Goal: Task Accomplishment & Management: Use online tool/utility

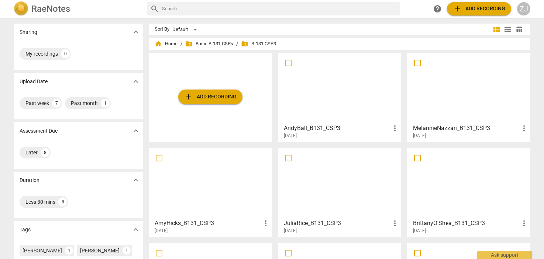
click at [224, 100] on span "add Add recording" at bounding box center [210, 97] width 52 height 9
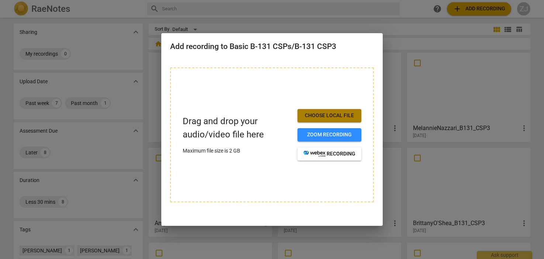
click at [312, 115] on span "Choose local file" at bounding box center [329, 115] width 52 height 7
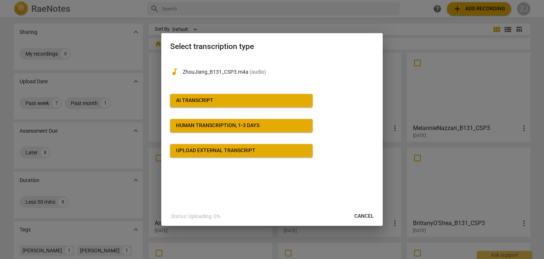
click at [262, 101] on span "AI Transcript" at bounding box center [241, 100] width 131 height 7
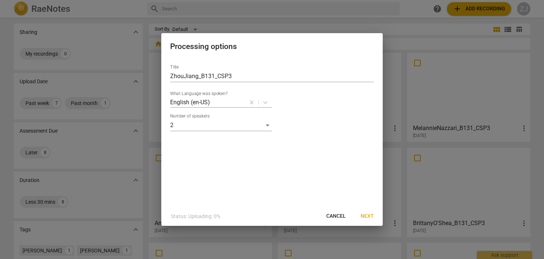
click at [365, 213] on span "Next" at bounding box center [367, 216] width 13 height 7
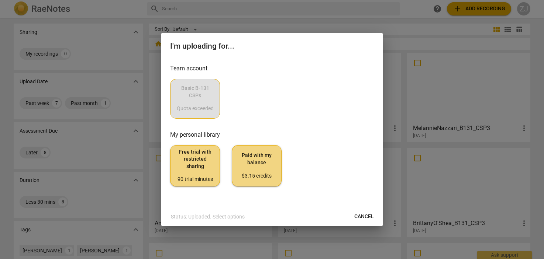
click at [203, 103] on div "Basic B-131 CSPs Quota exceeded" at bounding box center [272, 99] width 204 height 40
click at [262, 105] on div "Basic B-131 CSPs Quota exceeded" at bounding box center [272, 99] width 204 height 40
click at [250, 50] on h2 "I'm uploading for..." at bounding box center [272, 46] width 204 height 9
click at [176, 115] on div "Basic B-131 CSPs Quota exceeded" at bounding box center [272, 99] width 204 height 40
click at [317, 91] on div "Basic B-131 CSPs Quota exceeded" at bounding box center [272, 99] width 204 height 40
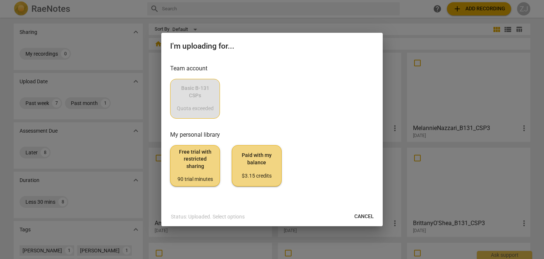
click at [443, 7] on div at bounding box center [272, 129] width 544 height 259
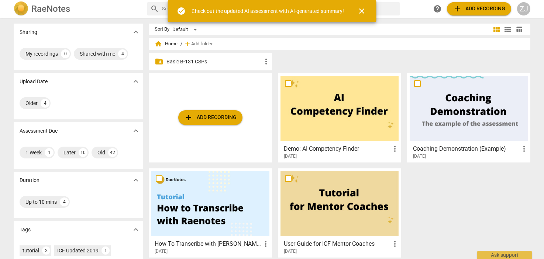
click at [218, 61] on p "Basic B-131 CSPs" at bounding box center [213, 62] width 95 height 8
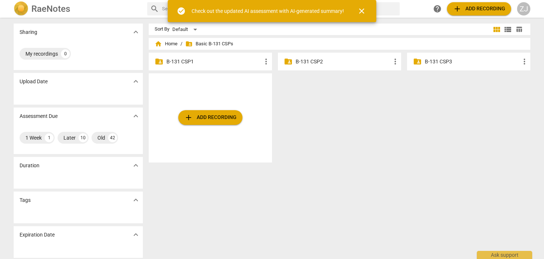
click at [431, 61] on p "B-131 CSP3" at bounding box center [472, 62] width 95 height 8
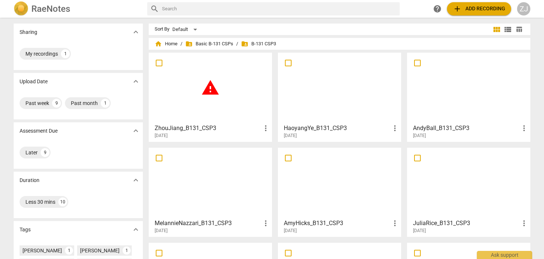
click at [213, 89] on span "warning" at bounding box center [210, 88] width 18 height 18
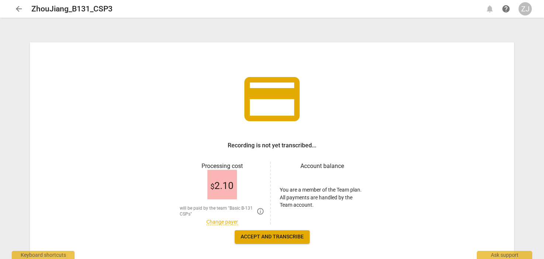
click at [16, 8] on span "arrow_back" at bounding box center [18, 8] width 9 height 9
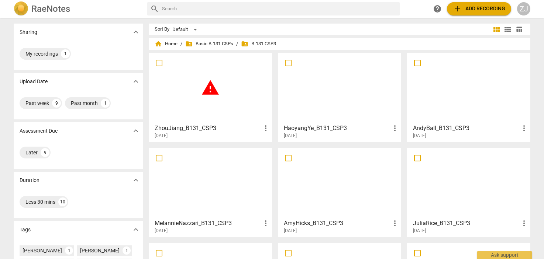
click at [208, 86] on span "warning" at bounding box center [210, 88] width 18 height 18
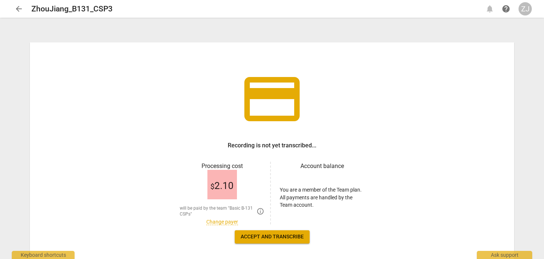
scroll to position [4, 0]
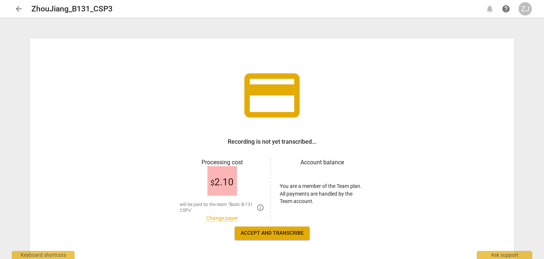
click at [224, 197] on div "$ 2.10 will be paid by the team "Basic B-131 CSPs" info_outlined Change payer" at bounding box center [222, 194] width 85 height 54
click at [253, 231] on span "Accept and transcribe" at bounding box center [272, 233] width 63 height 7
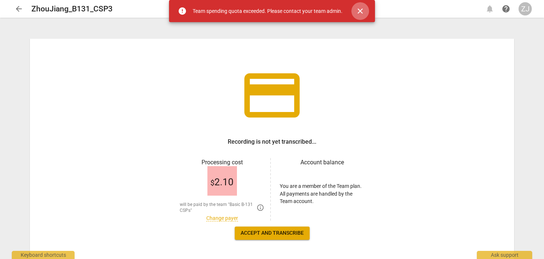
click at [361, 7] on span "close" at bounding box center [360, 11] width 9 height 9
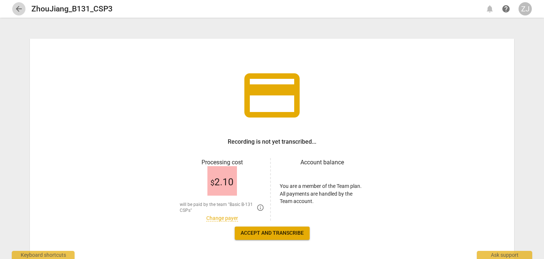
click at [18, 12] on span "arrow_back" at bounding box center [18, 8] width 9 height 9
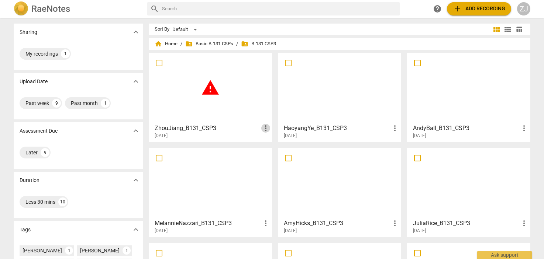
click at [266, 130] on span "more_vert" at bounding box center [265, 128] width 9 height 9
click at [208, 133] on div at bounding box center [272, 129] width 544 height 259
click at [216, 107] on div "warning" at bounding box center [210, 87] width 118 height 65
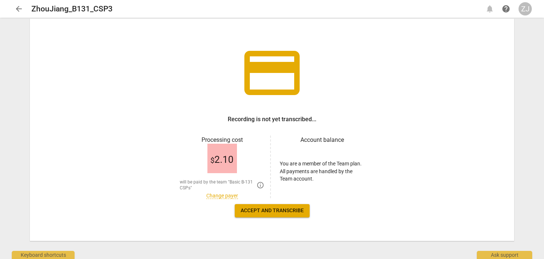
scroll to position [32, 0]
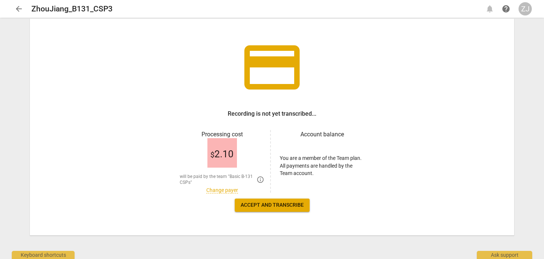
click at [219, 193] on link "Change payer" at bounding box center [222, 191] width 32 height 6
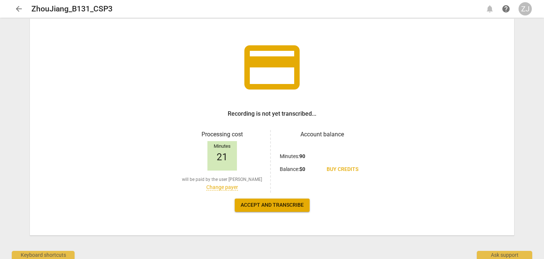
scroll to position [0, 0]
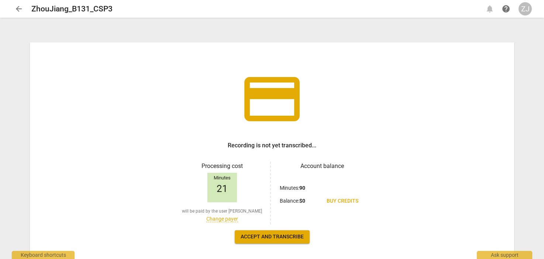
click at [21, 7] on span "arrow_back" at bounding box center [18, 8] width 9 height 9
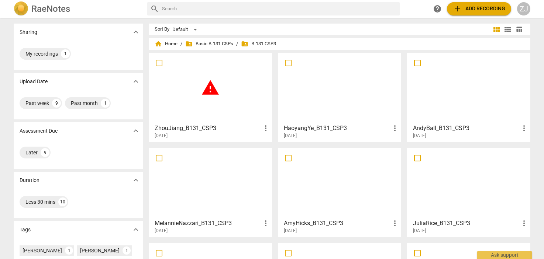
click at [267, 39] on div "home Home / folder_shared Basic B-131 CSPs / folder_shared B-131 CSP3" at bounding box center [340, 44] width 370 height 12
click at [264, 39] on div "home Home / folder_shared Basic B-131 CSPs / folder_shared B-131 CSP3" at bounding box center [340, 44] width 370 height 12
click at [200, 119] on div "warning" at bounding box center [210, 87] width 118 height 65
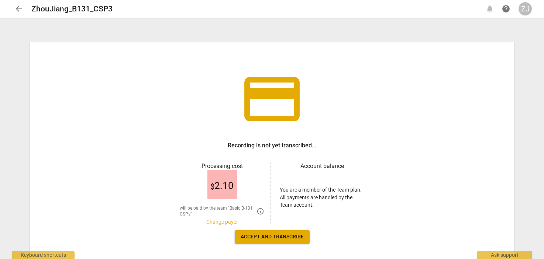
click at [17, 12] on span "arrow_back" at bounding box center [18, 8] width 9 height 9
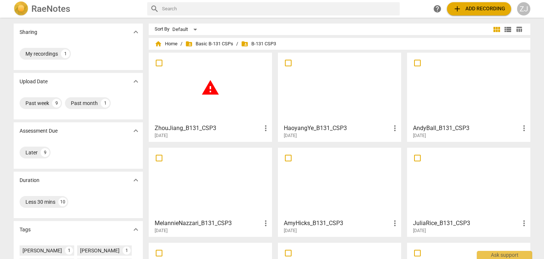
click at [268, 129] on span "more_vert" at bounding box center [265, 128] width 9 height 9
click at [275, 131] on li "Move" at bounding box center [274, 129] width 28 height 18
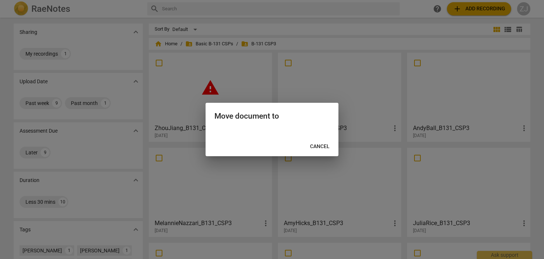
click at [319, 148] on span "Cancel" at bounding box center [320, 146] width 20 height 7
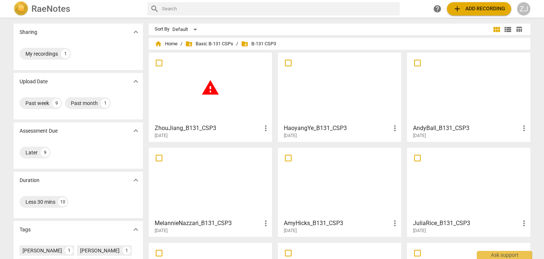
click at [264, 130] on span "more_vert" at bounding box center [265, 128] width 9 height 9
click at [468, 8] on div at bounding box center [272, 129] width 544 height 259
click at [471, 8] on span "add Add recording" at bounding box center [479, 8] width 52 height 9
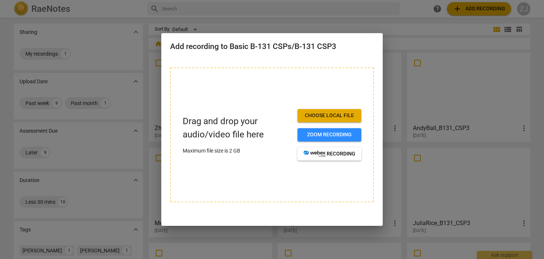
click at [244, 24] on div at bounding box center [272, 129] width 544 height 259
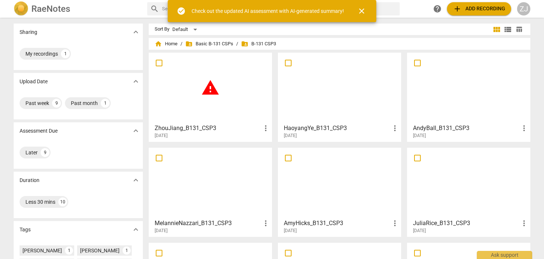
click at [219, 91] on div "warning" at bounding box center [210, 87] width 118 height 65
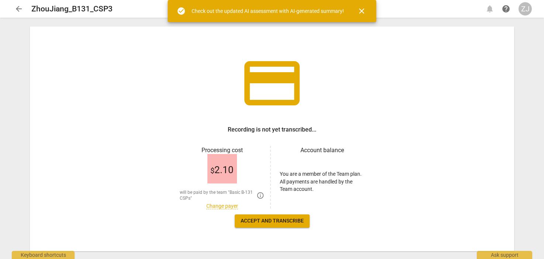
scroll to position [18, 0]
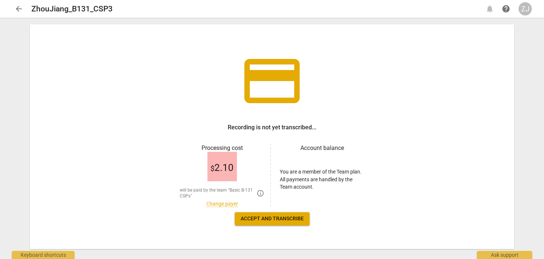
click at [227, 206] on link "Change payer" at bounding box center [222, 204] width 32 height 6
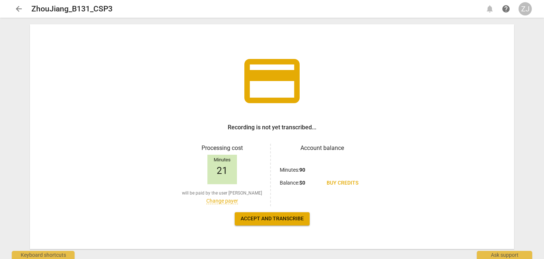
click at [231, 159] on div "Minutes" at bounding box center [222, 161] width 30 height 6
drag, startPoint x: 231, startPoint y: 170, endPoint x: 233, endPoint y: 180, distance: 9.8
click at [233, 180] on div "Minutes 21" at bounding box center [222, 170] width 30 height 30
click at [522, 10] on div "ZJ" at bounding box center [525, 8] width 13 height 13
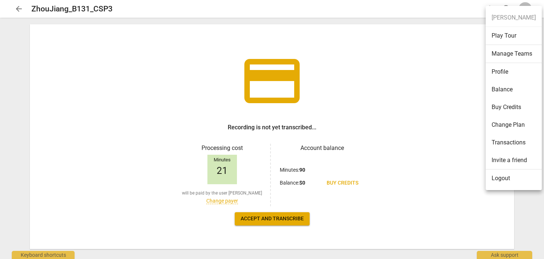
click at [390, 110] on div at bounding box center [272, 129] width 544 height 259
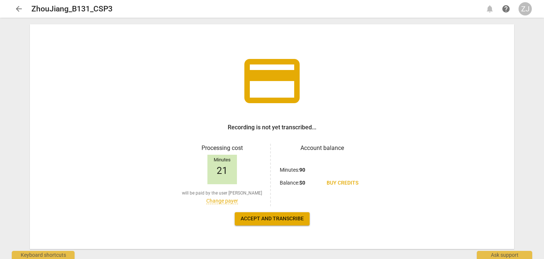
click at [13, 22] on div "credit_card Recording is not yet transcribed... Processing cost Minutes 21 will…" at bounding box center [272, 139] width 532 height 241
click at [18, 11] on span "arrow_back" at bounding box center [18, 8] width 9 height 9
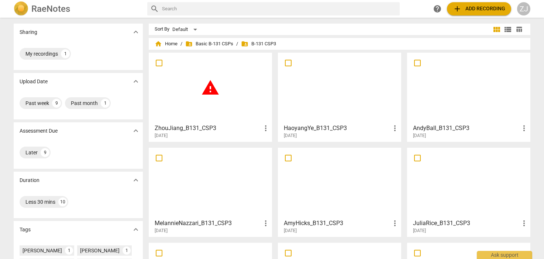
click at [265, 129] on span "more_vert" at bounding box center [265, 128] width 9 height 9
click at [194, 224] on div at bounding box center [272, 129] width 544 height 259
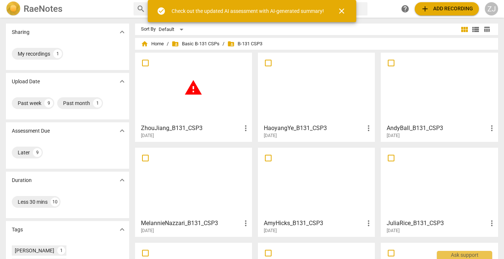
click at [453, 9] on span "add Add recording" at bounding box center [447, 8] width 52 height 9
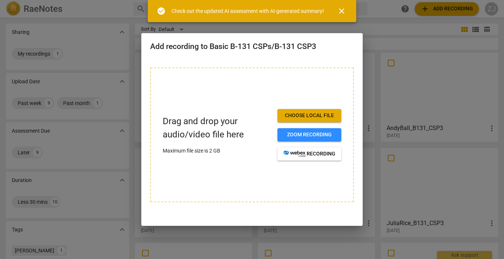
click at [308, 116] on span "Choose local file" at bounding box center [309, 115] width 52 height 7
click at [320, 114] on span "Choose local file" at bounding box center [309, 115] width 52 height 7
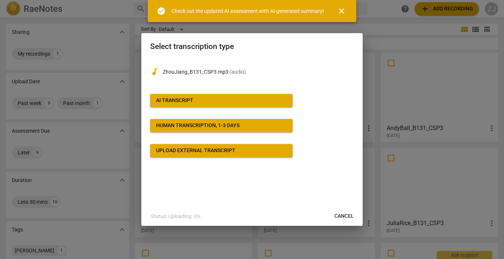
click at [264, 98] on span "AI Transcript" at bounding box center [221, 100] width 131 height 7
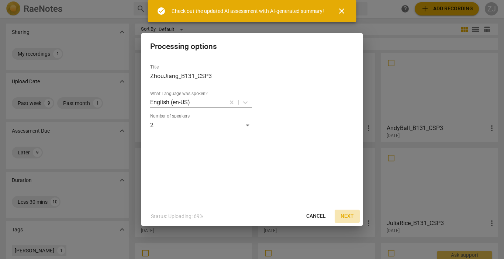
click at [347, 216] on span "Next" at bounding box center [347, 216] width 13 height 7
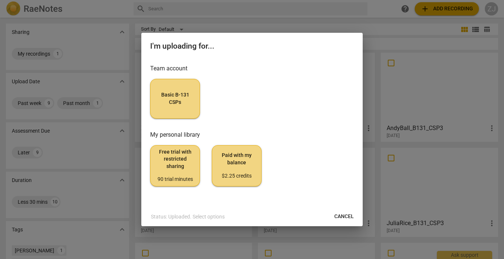
click at [173, 109] on button "Basic B-131 CSPs" at bounding box center [175, 99] width 50 height 40
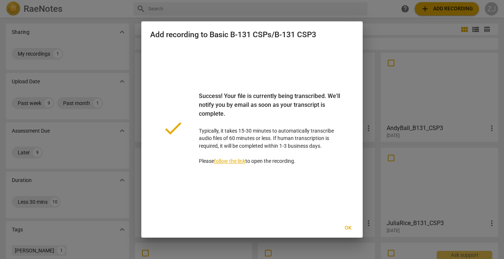
click at [346, 231] on span "Ok" at bounding box center [348, 228] width 12 height 7
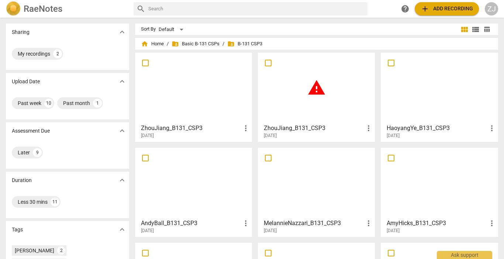
click at [368, 130] on span "more_vert" at bounding box center [368, 128] width 9 height 9
click at [372, 142] on li "Delete" at bounding box center [376, 146] width 28 height 18
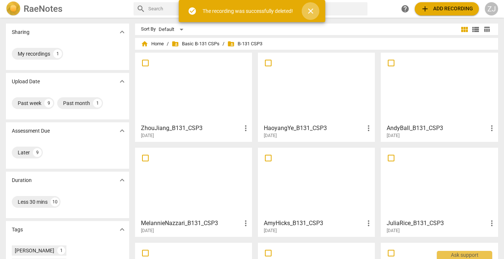
click at [311, 14] on span "close" at bounding box center [310, 11] width 9 height 9
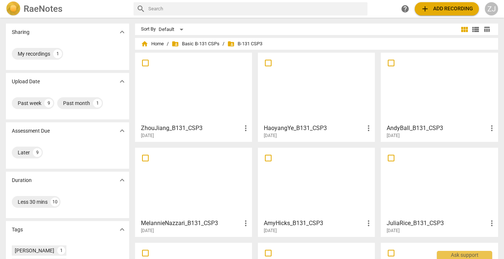
click at [217, 90] on div at bounding box center [194, 87] width 112 height 65
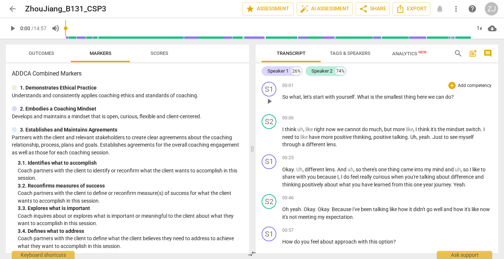
click at [326, 96] on span "with" at bounding box center [330, 97] width 11 height 6
click at [342, 96] on span "yourself" at bounding box center [345, 97] width 18 height 6
click at [282, 95] on div "S1 play_arrow pause" at bounding box center [272, 95] width 21 height 27
drag, startPoint x: 290, startPoint y: 97, endPoint x: 354, endPoint y: 96, distance: 64.2
click at [354, 96] on p "So what , let's start with yourself . What is the smallest thing here we can do…" at bounding box center [387, 97] width 210 height 8
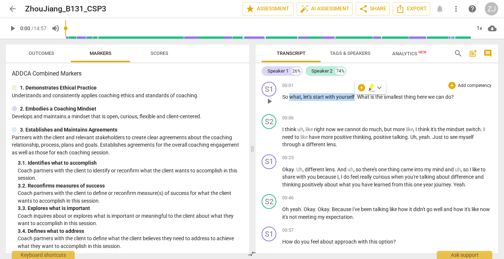
click at [354, 96] on span "yourself" at bounding box center [345, 97] width 18 height 6
click at [266, 104] on span "play_arrow" at bounding box center [269, 101] width 9 height 9
click at [266, 104] on span "pause" at bounding box center [269, 101] width 9 height 9
type input "4"
drag, startPoint x: 290, startPoint y: 96, endPoint x: 354, endPoint y: 96, distance: 64.2
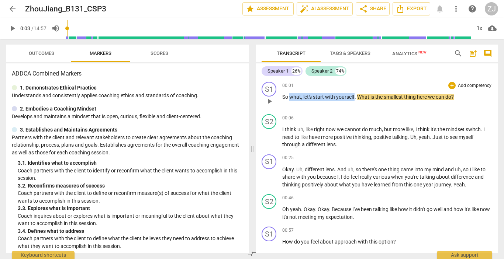
click at [354, 96] on p "So what , let's start with yourself . What is the smallest thing here we can do…" at bounding box center [387, 97] width 210 height 8
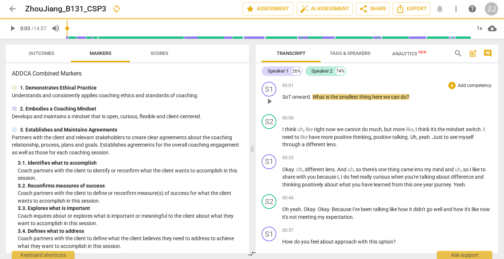
click at [294, 96] on span "So T onward" at bounding box center [296, 97] width 28 height 6
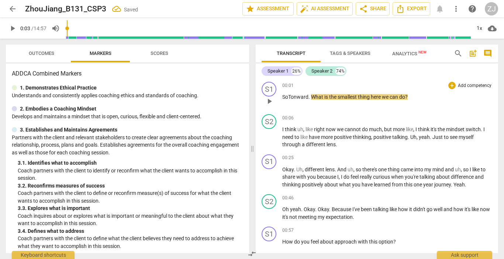
click at [297, 96] on span "So Tonward" at bounding box center [295, 97] width 26 height 6
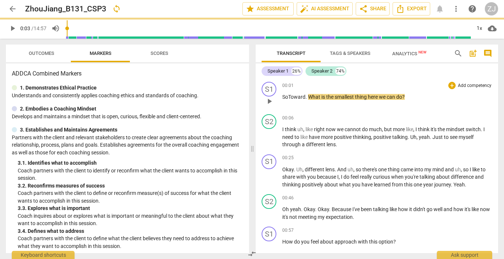
click at [306, 96] on span "So Toward" at bounding box center [293, 97] width 23 height 6
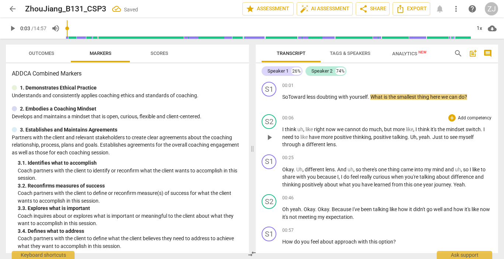
click at [370, 148] on p "I think uh , like right now we cannot do much , but more like , I think it's th…" at bounding box center [387, 137] width 210 height 23
click at [474, 54] on span "post_add" at bounding box center [473, 53] width 9 height 9
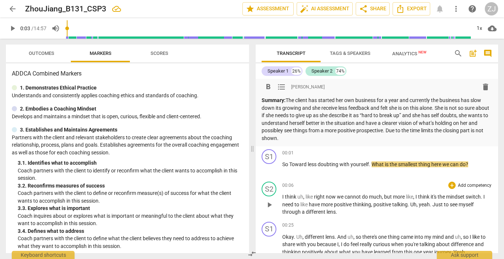
click at [347, 189] on div "00:06 + Add competency keyboard_arrow_right I think uh , like right now we cann…" at bounding box center [387, 199] width 210 height 34
click at [326, 96] on div "format_bold format_list_bulleted Zhou Jiang delete Summary: The client has star…" at bounding box center [377, 111] width 231 height 62
click at [340, 100] on p "Summary: The client has started her own business for a year and currently the b…" at bounding box center [377, 119] width 231 height 45
click at [363, 100] on p "Summary: The client has started her own business for a year and currently the b…" at bounding box center [377, 119] width 231 height 45
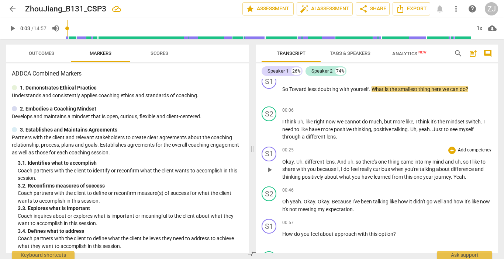
click at [337, 177] on span "about" at bounding box center [331, 177] width 15 height 6
click at [338, 178] on span "about" at bounding box center [331, 177] width 15 height 6
click at [323, 176] on span "positively" at bounding box center [313, 177] width 23 height 6
click at [358, 200] on span "I've" at bounding box center [356, 202] width 8 height 6
